Goal: Transaction & Acquisition: Purchase product/service

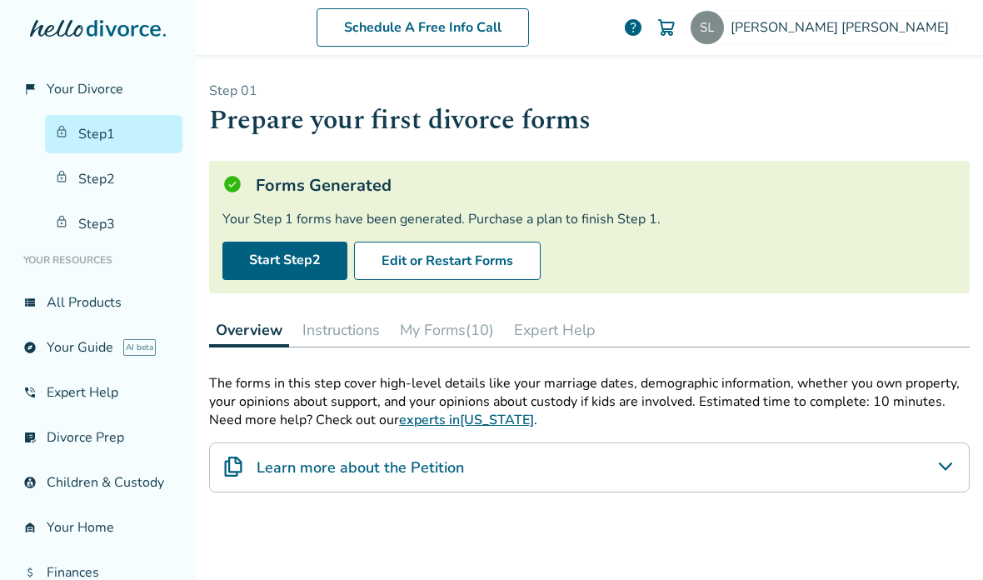
click at [92, 173] on link "Step 2" at bounding box center [113, 179] width 137 height 38
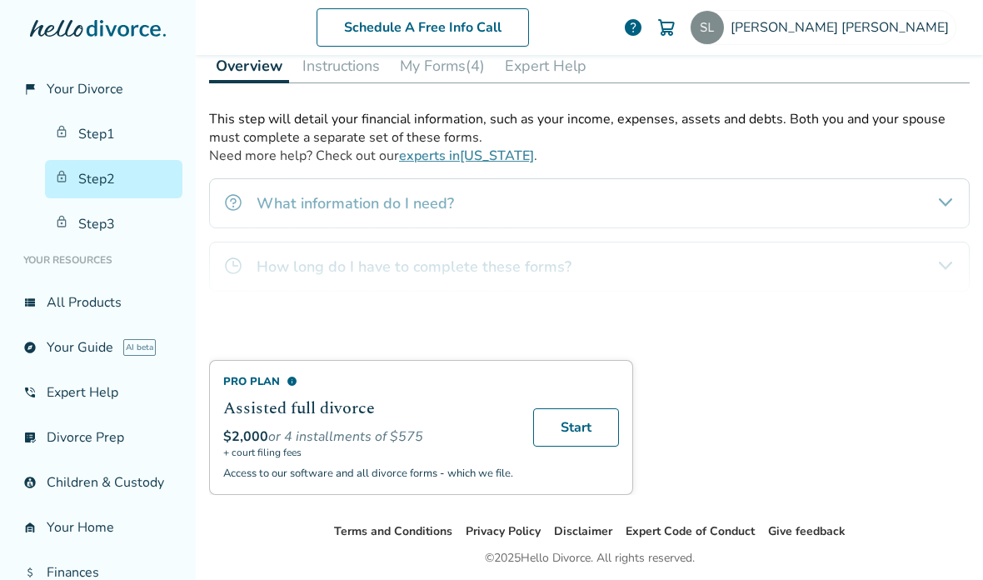
scroll to position [263, 0]
click at [442, 419] on h2 "Assisted full divorce" at bounding box center [368, 408] width 290 height 25
click at [589, 447] on link "Start" at bounding box center [576, 428] width 86 height 38
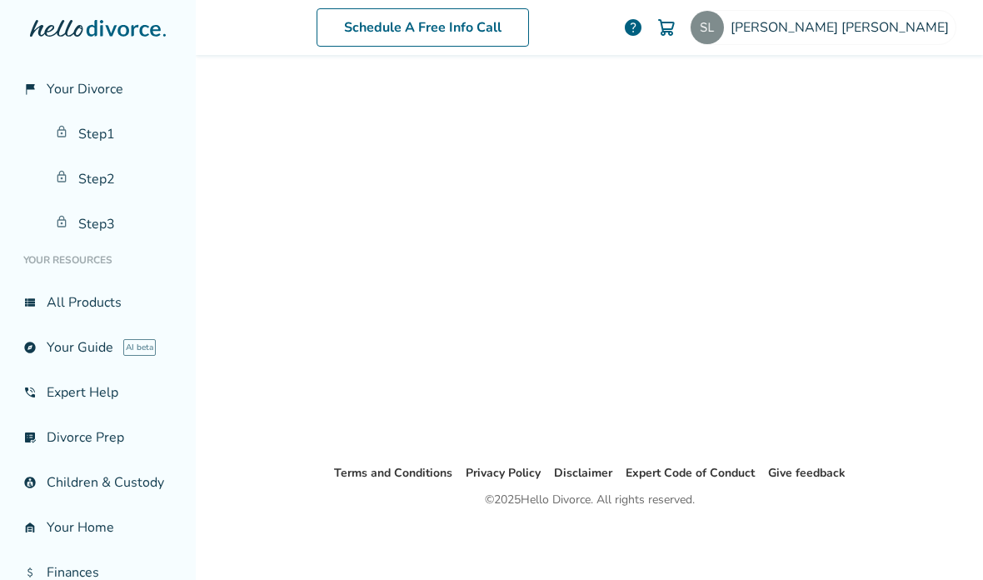
scroll to position [82, 0]
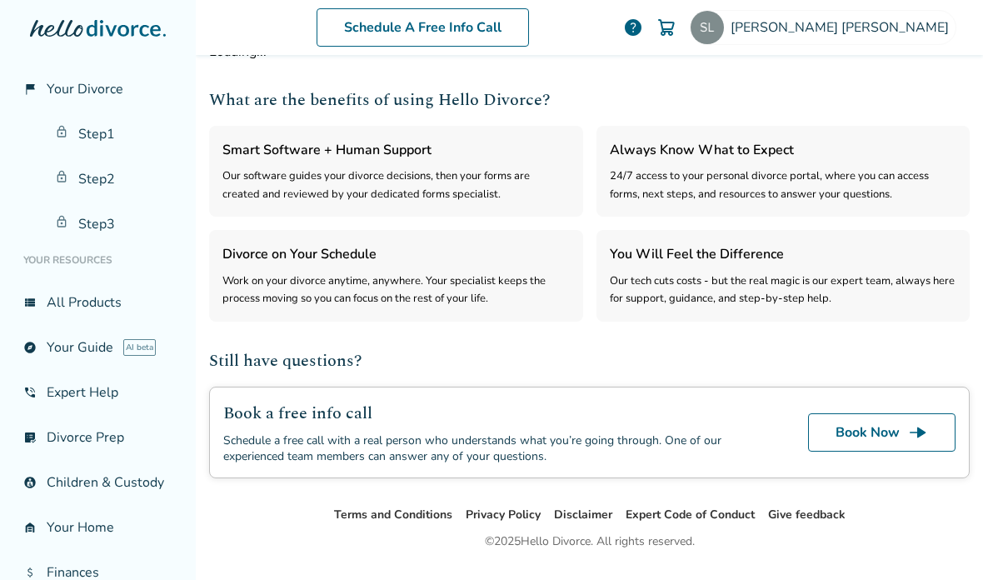
select select "***"
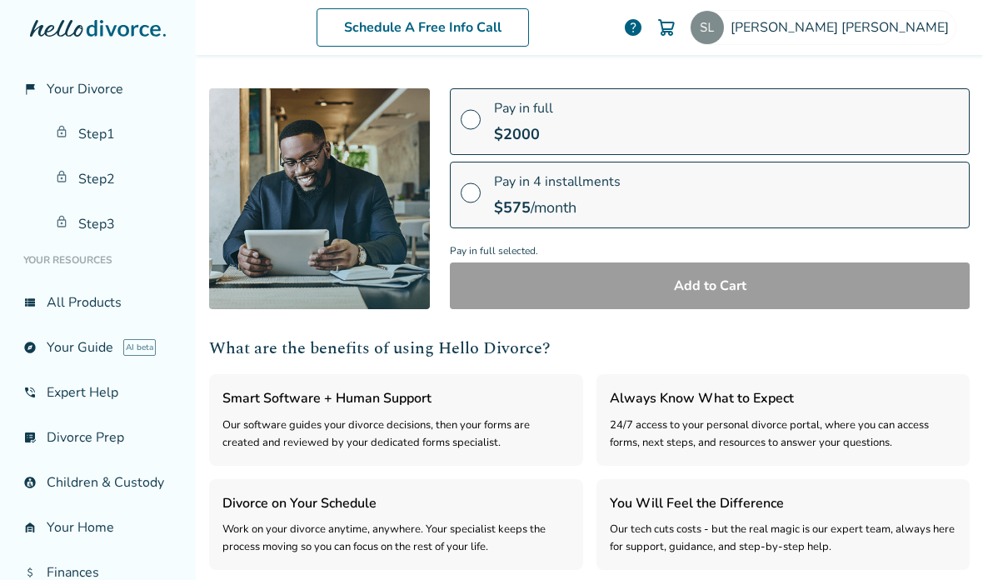
scroll to position [169, 0]
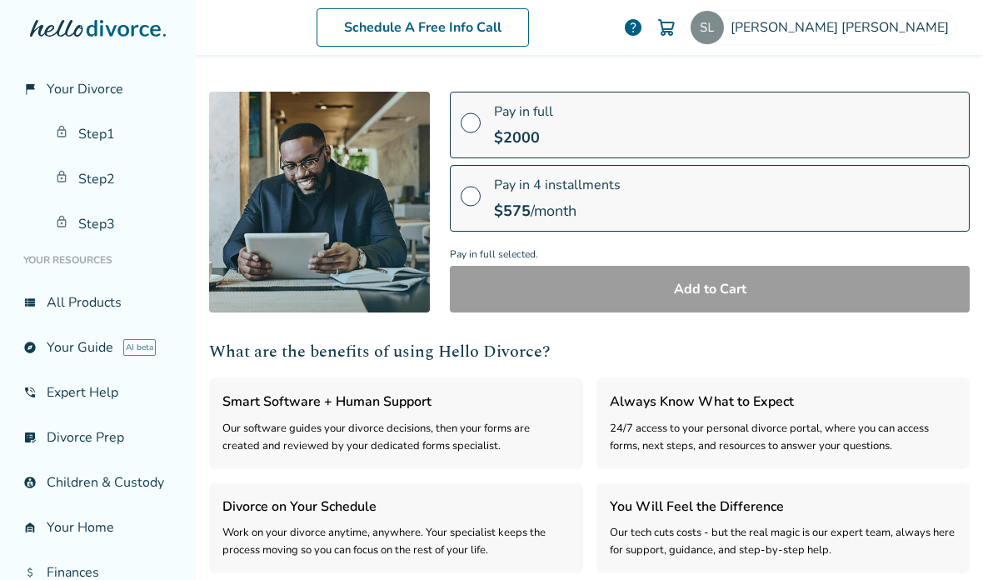
click at [467, 129] on span at bounding box center [470, 129] width 20 height 18
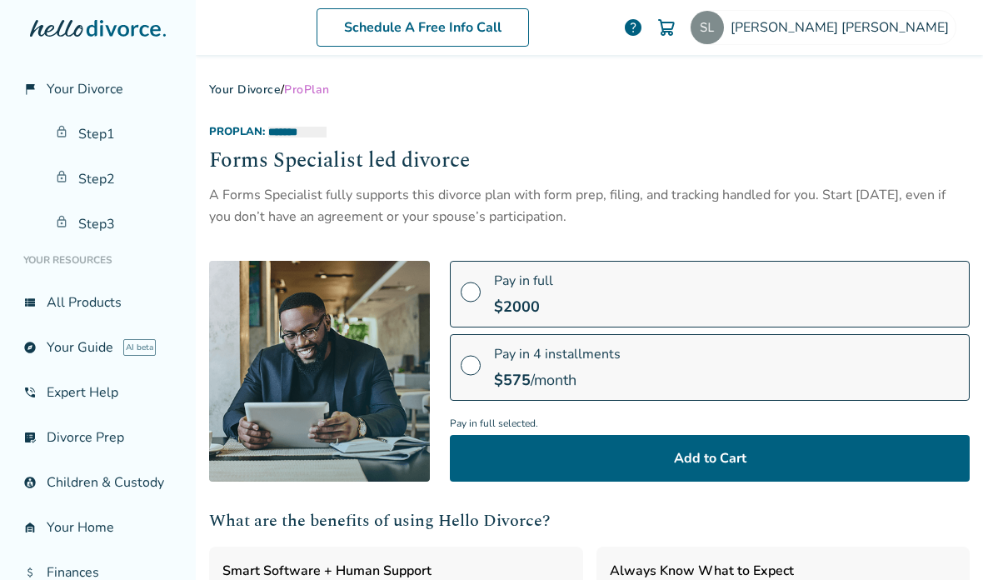
scroll to position [0, 0]
click at [84, 141] on link "Step 1" at bounding box center [113, 134] width 137 height 38
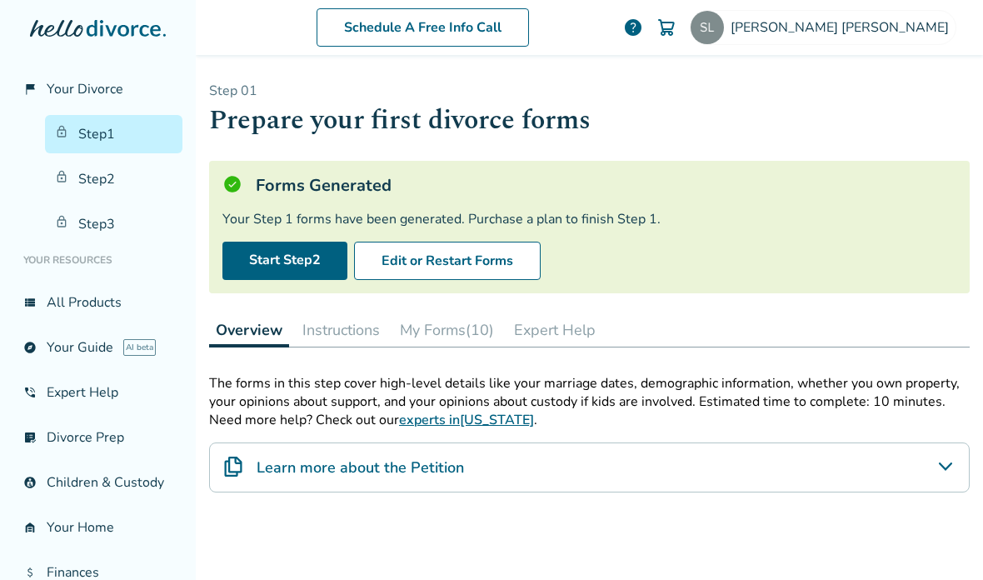
click at [84, 178] on link "Step 2" at bounding box center [113, 179] width 137 height 38
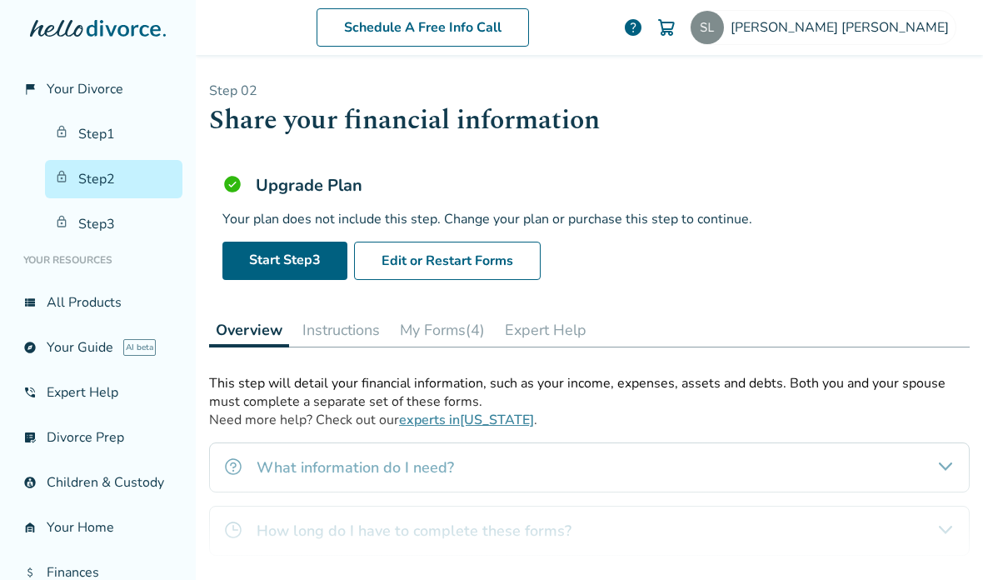
click at [84, 219] on link "Step 3" at bounding box center [113, 224] width 137 height 38
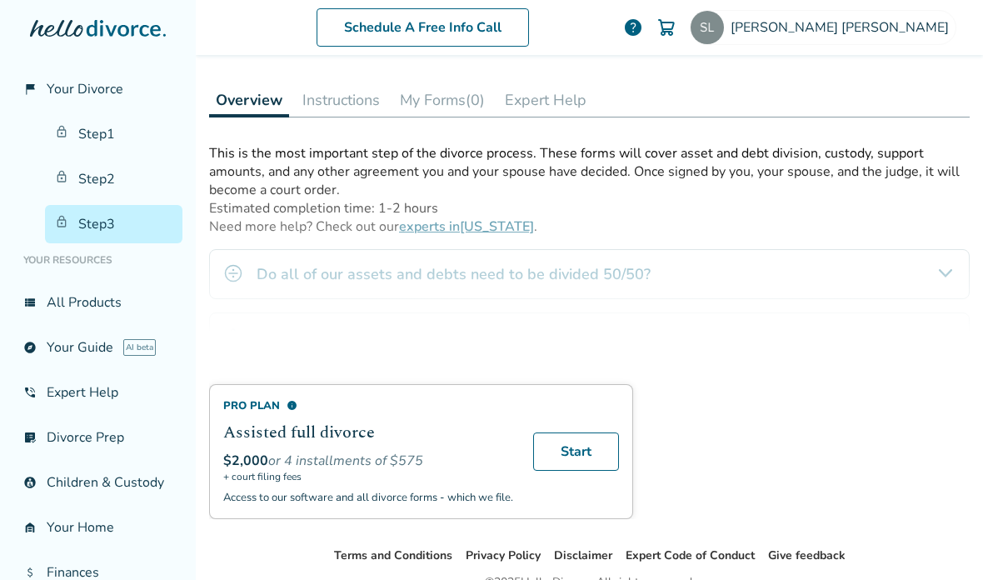
scroll to position [227, 0]
click at [271, 423] on h2 "Assisted full divorce" at bounding box center [368, 432] width 290 height 25
click at [583, 455] on link "Start" at bounding box center [576, 452] width 86 height 38
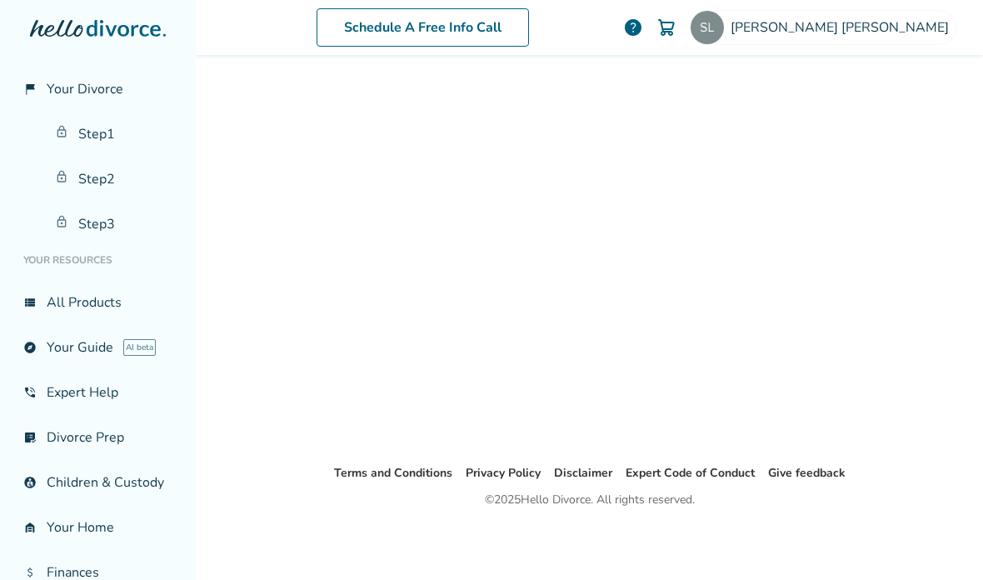
scroll to position [82, 0]
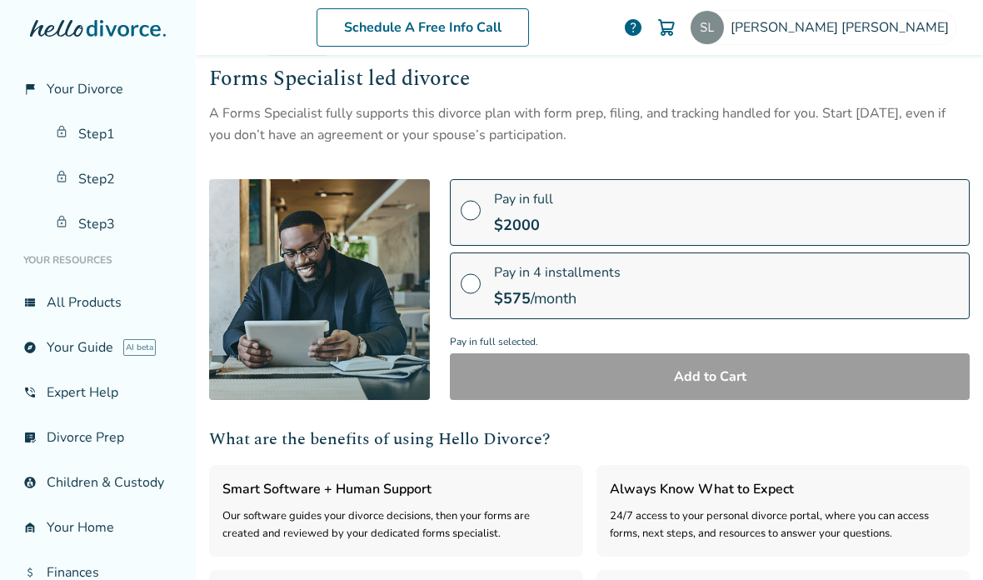
select select "***"
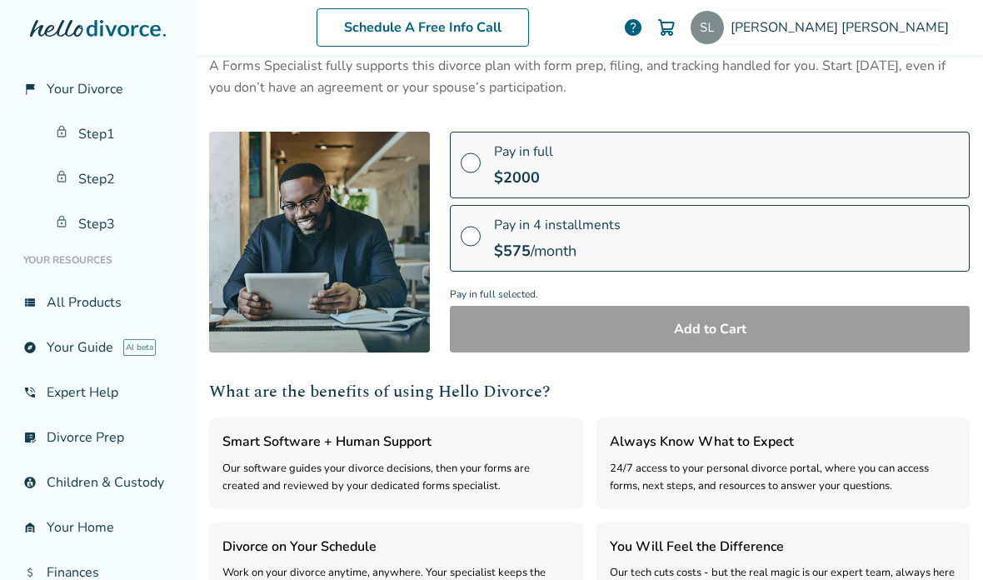
scroll to position [135, 0]
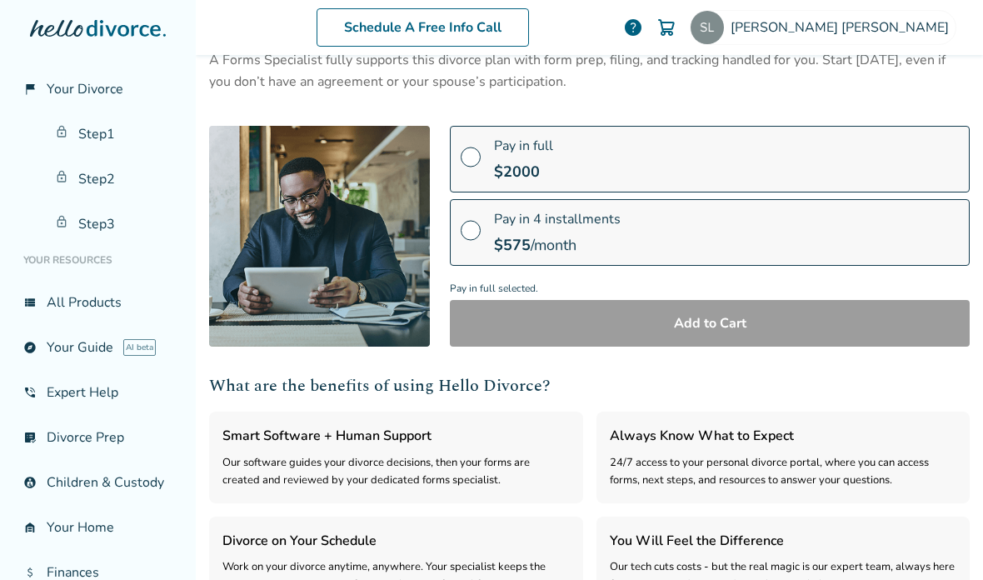
click at [920, 170] on label "Pay in full $ 2000" at bounding box center [710, 159] width 520 height 67
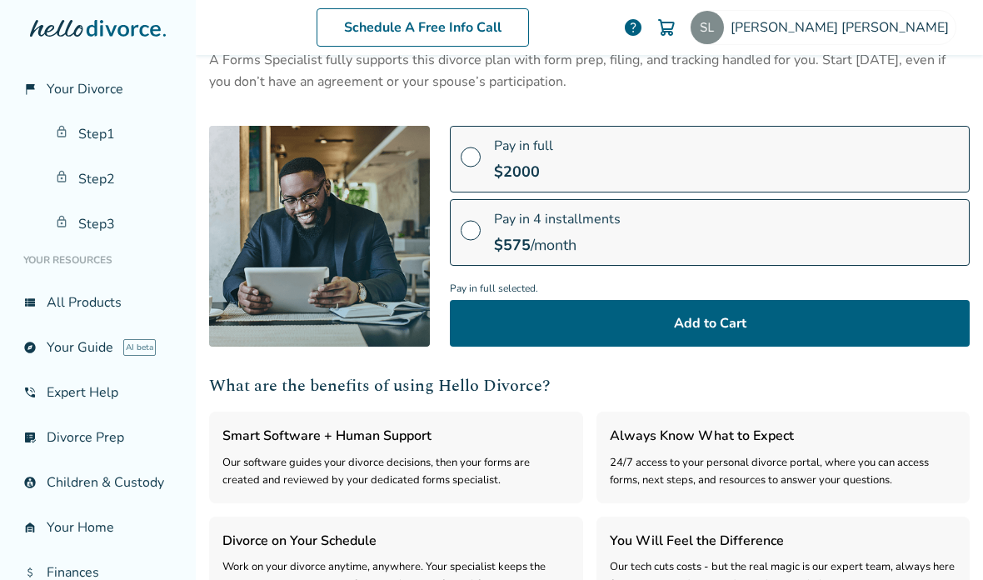
click at [867, 319] on button "Add to Cart" at bounding box center [710, 323] width 520 height 47
click at [769, 320] on button "Add to Cart" at bounding box center [710, 323] width 520 height 47
click at [824, 319] on button "Add to Cart" at bounding box center [710, 323] width 520 height 47
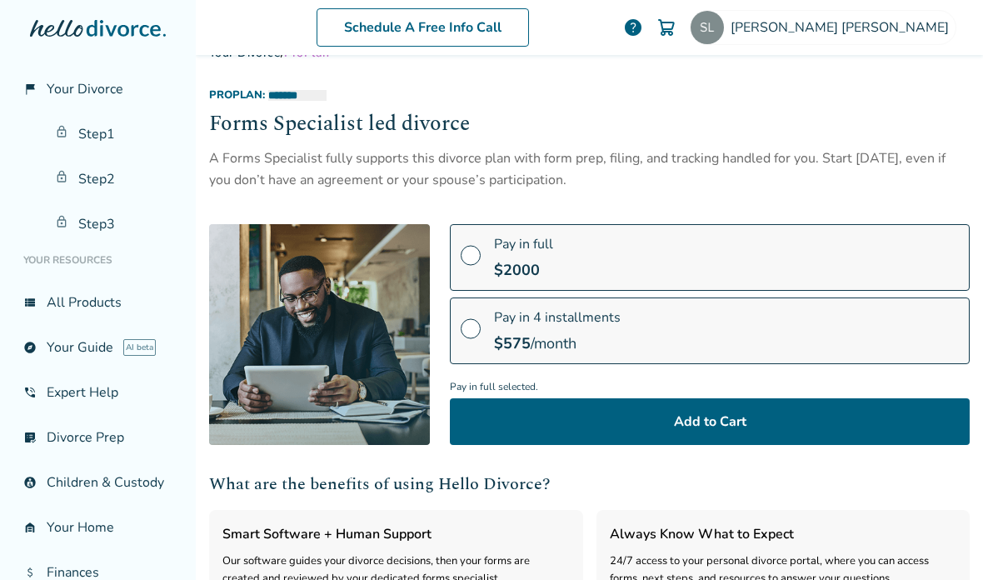
scroll to position [19, 0]
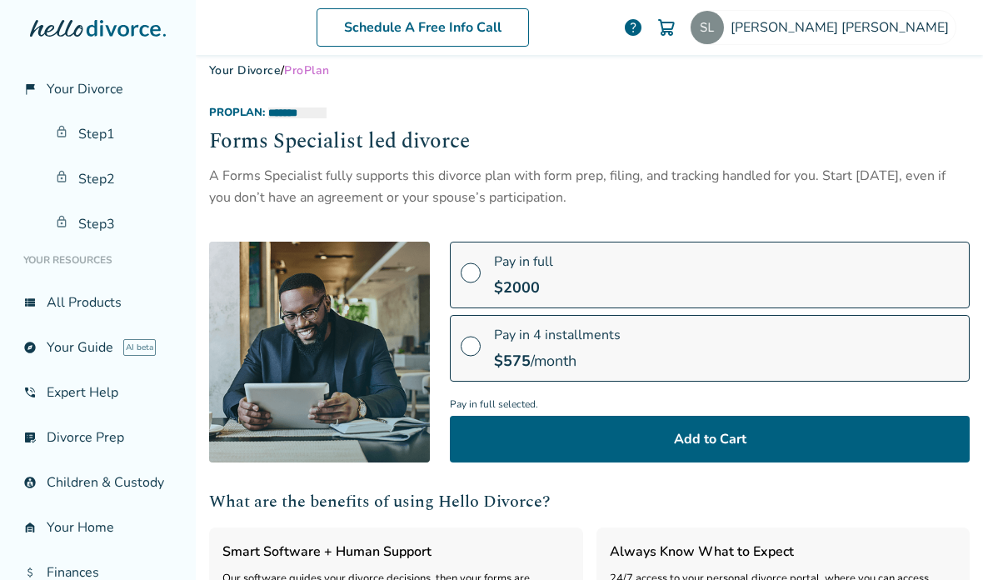
click at [676, 25] on img at bounding box center [666, 27] width 20 height 20
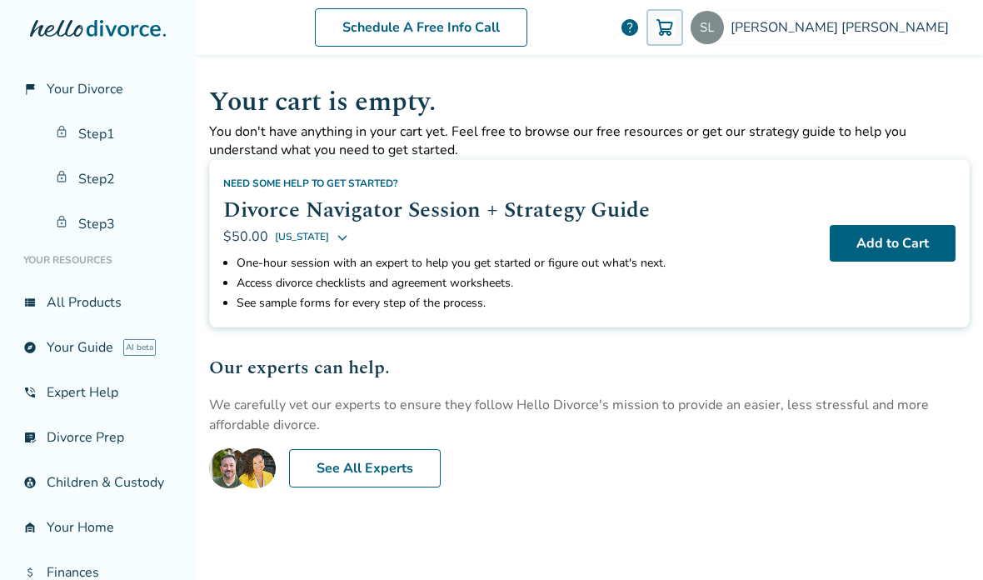
click at [90, 222] on link "Step 3" at bounding box center [113, 224] width 137 height 38
